Goal: Information Seeking & Learning: Learn about a topic

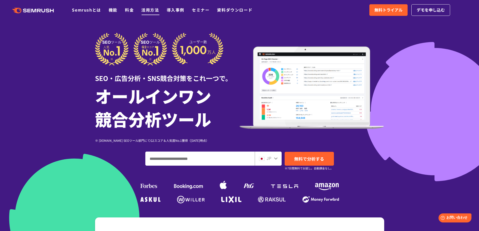
click at [147, 7] on link "活用方法" at bounding box center [150, 10] width 18 height 6
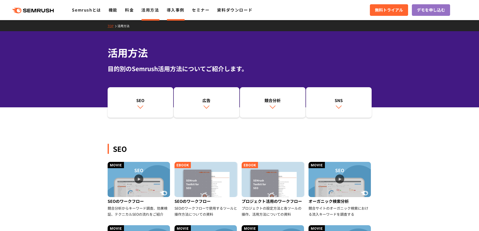
click at [177, 9] on link "導入事例" at bounding box center [176, 10] width 18 height 6
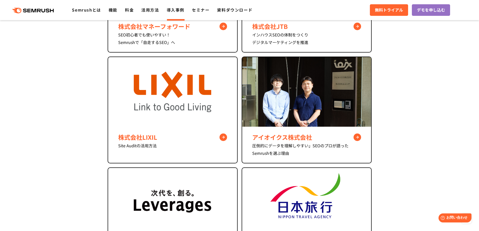
drag, startPoint x: 0, startPoint y: 0, endPoint x: 82, endPoint y: 94, distance: 125.1
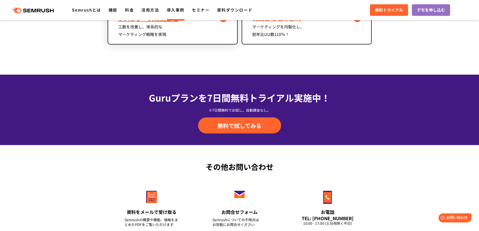
scroll to position [471, 0]
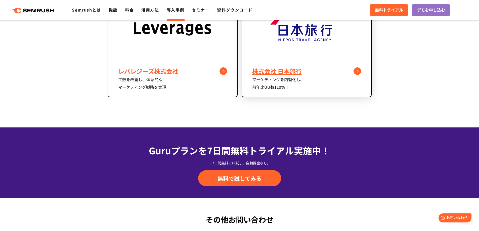
click at [266, 68] on div "株式会社 日本旅行" at bounding box center [306, 71] width 109 height 9
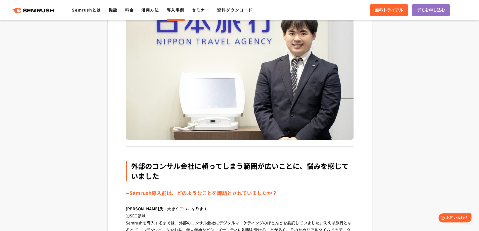
scroll to position [197, 0]
